Goal: Download file/media

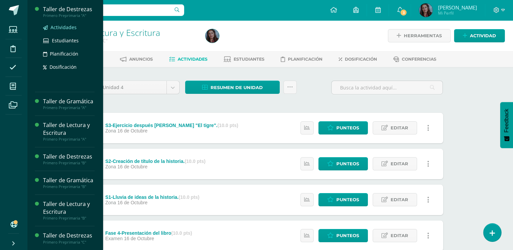
click at [62, 27] on span "Actividades" at bounding box center [63, 27] width 26 height 6
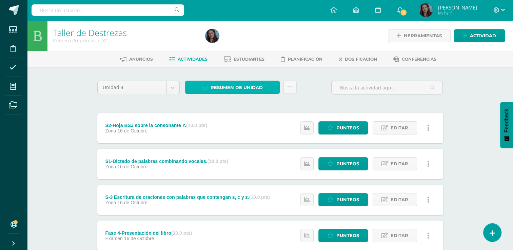
click at [260, 87] on span "Resumen de unidad" at bounding box center [236, 87] width 52 height 13
click at [292, 90] on link at bounding box center [289, 87] width 13 height 13
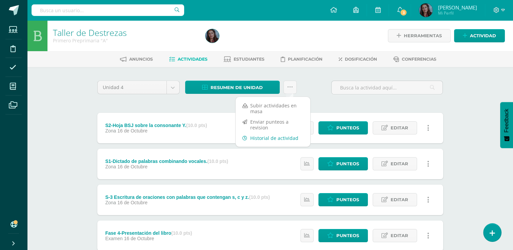
click at [276, 135] on link "Historial de actividad" at bounding box center [272, 138] width 75 height 11
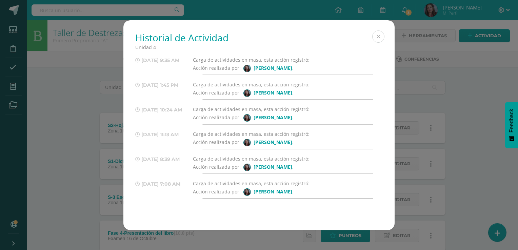
click at [380, 38] on button at bounding box center [378, 36] width 12 height 12
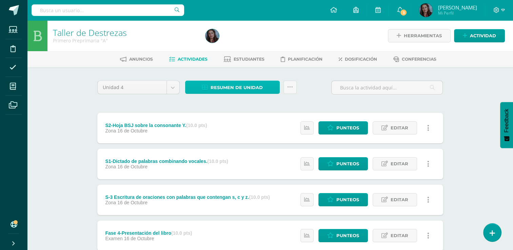
click at [213, 90] on span "Resumen de unidad" at bounding box center [236, 87] width 52 height 13
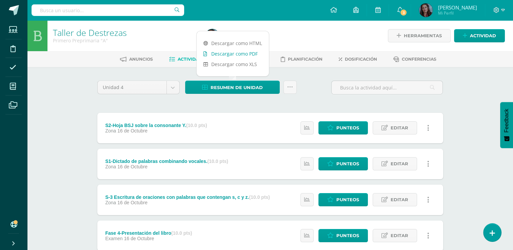
click at [234, 54] on link "Descargar como PDF" at bounding box center [232, 53] width 72 height 11
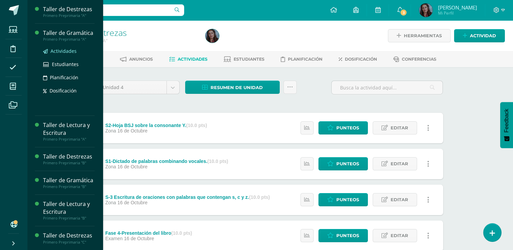
click at [72, 54] on span "Actividades" at bounding box center [63, 51] width 26 height 6
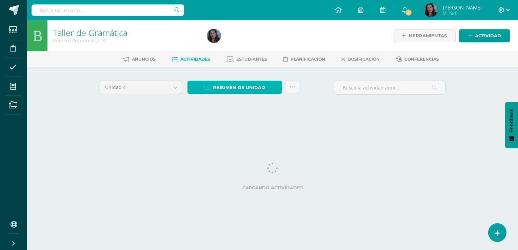
click at [245, 86] on span "Resumen de unidad" at bounding box center [239, 87] width 52 height 13
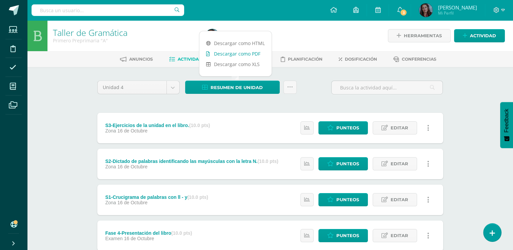
click at [237, 56] on link "Descargar como PDF" at bounding box center [235, 53] width 72 height 11
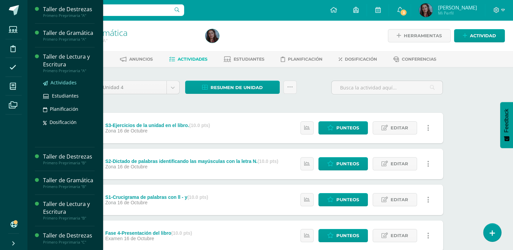
click at [68, 86] on span "Actividades" at bounding box center [63, 82] width 26 height 6
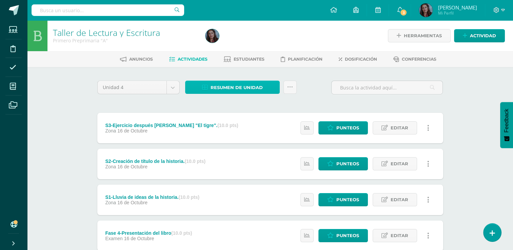
click at [213, 90] on span "Resumen de unidad" at bounding box center [236, 87] width 52 height 13
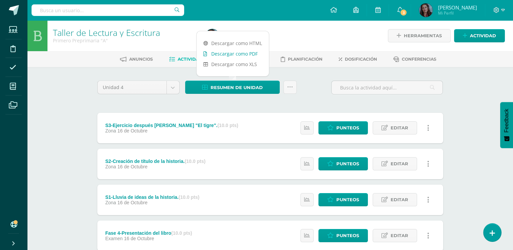
click at [221, 51] on link "Descargar como PDF" at bounding box center [232, 53] width 72 height 11
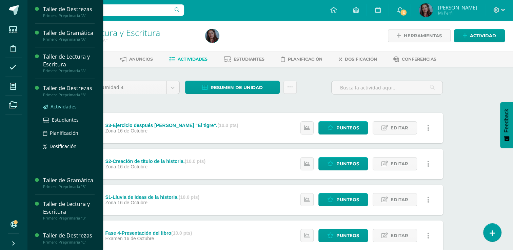
click at [65, 110] on span "Actividades" at bounding box center [63, 106] width 26 height 6
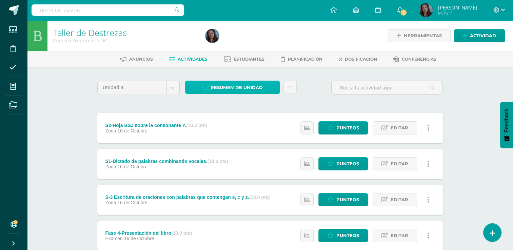
click at [247, 83] on span "Resumen de unidad" at bounding box center [236, 87] width 52 height 13
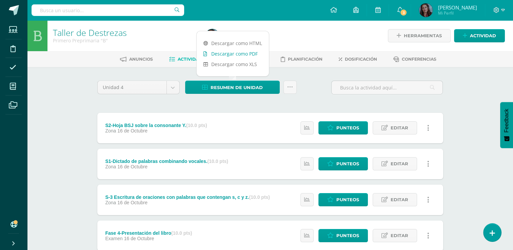
click at [241, 56] on link "Descargar como PDF" at bounding box center [232, 53] width 72 height 11
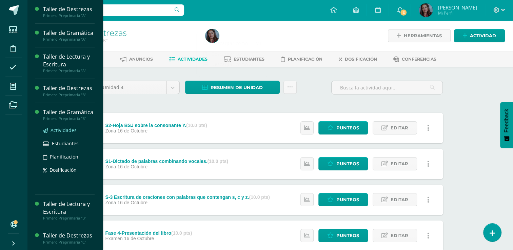
click at [64, 133] on span "Actividades" at bounding box center [63, 130] width 26 height 6
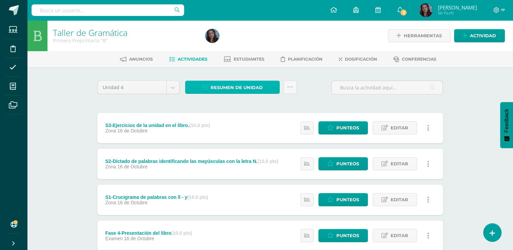
click at [236, 87] on span "Resumen de unidad" at bounding box center [236, 87] width 52 height 13
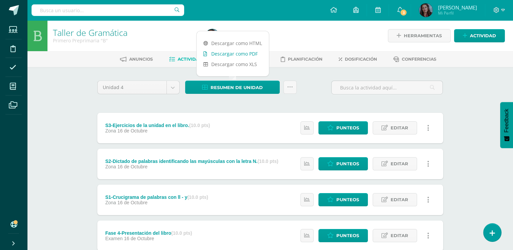
click at [230, 53] on link "Descargar como PDF" at bounding box center [232, 53] width 72 height 11
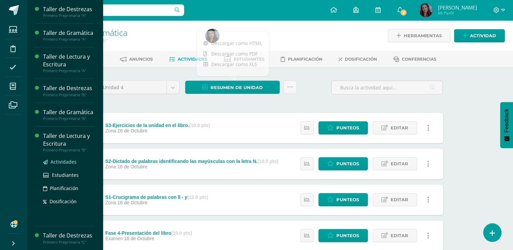
click at [64, 165] on span "Actividades" at bounding box center [63, 162] width 26 height 6
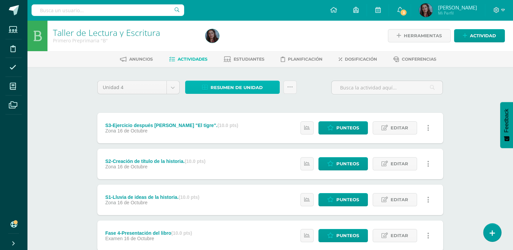
click at [232, 89] on span "Resumen de unidad" at bounding box center [236, 87] width 52 height 13
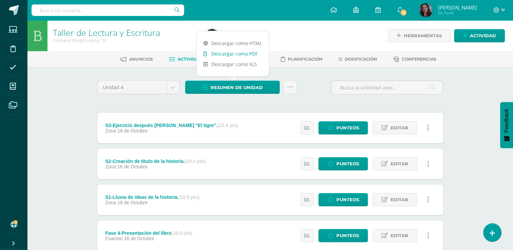
click at [238, 56] on link "Descargar como PDF" at bounding box center [232, 53] width 72 height 11
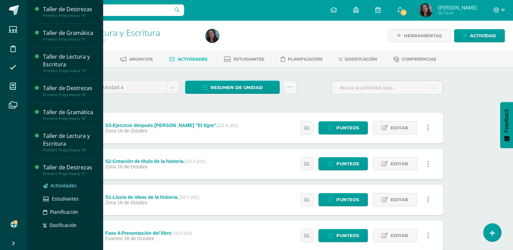
click at [60, 189] on span "Actividades" at bounding box center [63, 185] width 26 height 6
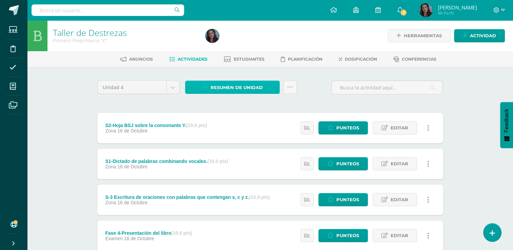
click at [237, 92] on span "Resumen de unidad" at bounding box center [236, 87] width 52 height 13
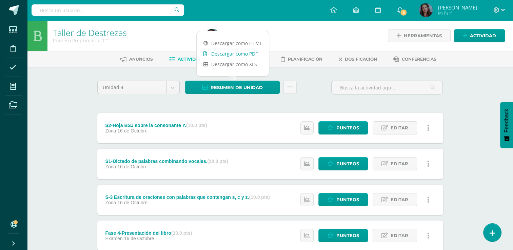
click at [248, 54] on link "Descargar como PDF" at bounding box center [232, 53] width 72 height 11
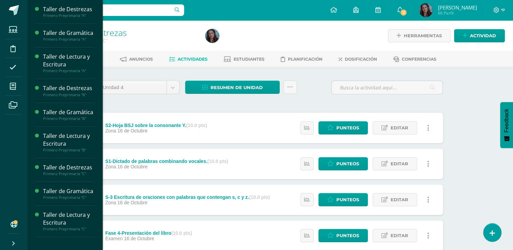
scroll to position [10, 0]
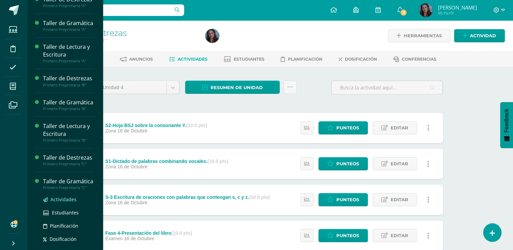
click at [59, 203] on span "Actividades" at bounding box center [63, 199] width 26 height 6
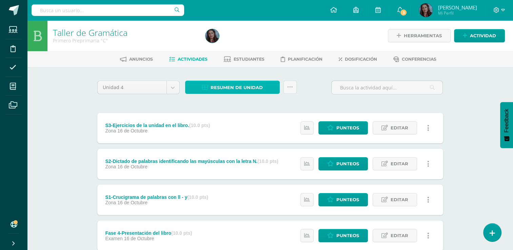
click at [239, 90] on span "Resumen de unidad" at bounding box center [236, 87] width 52 height 13
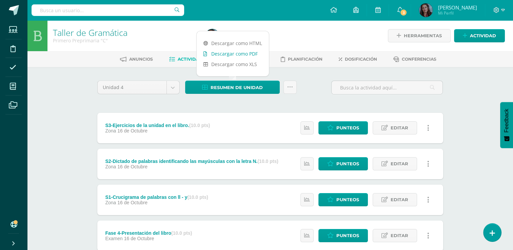
click at [240, 53] on link "Descargar como PDF" at bounding box center [232, 53] width 72 height 11
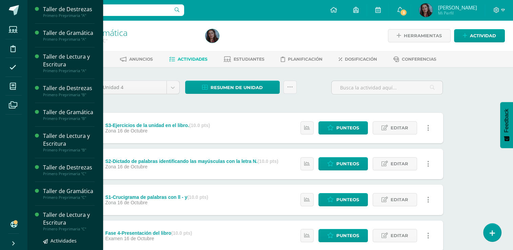
click at [77, 227] on div "Taller de Lectura y Escritura" at bounding box center [68, 219] width 51 height 16
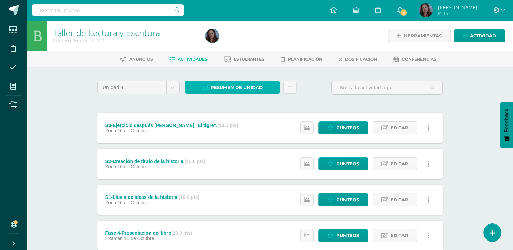
click at [230, 85] on span "Resumen de unidad" at bounding box center [236, 87] width 52 height 13
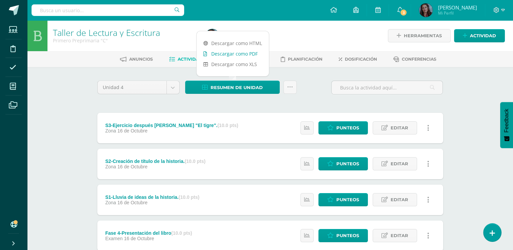
click at [233, 55] on link "Descargar como PDF" at bounding box center [232, 53] width 72 height 11
